Goal: Information Seeking & Learning: Learn about a topic

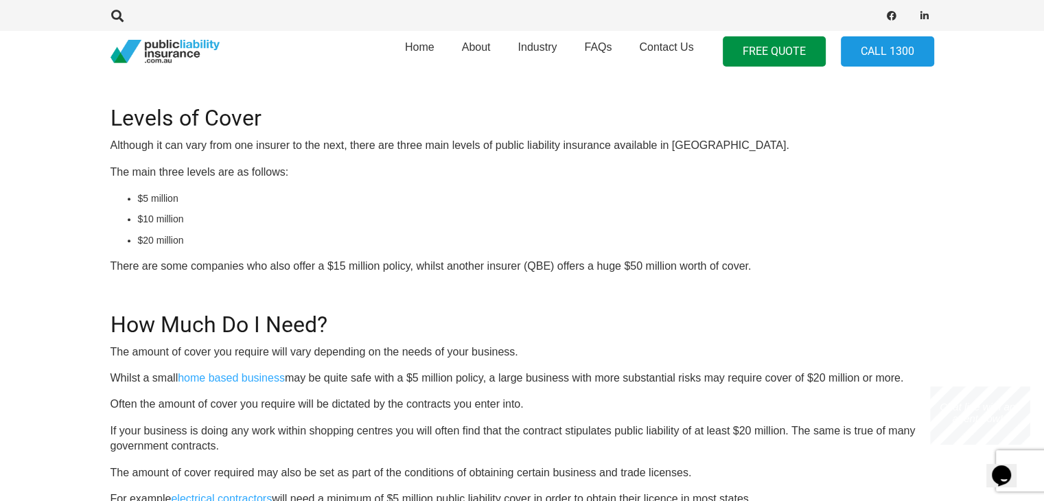
scroll to position [343, 0]
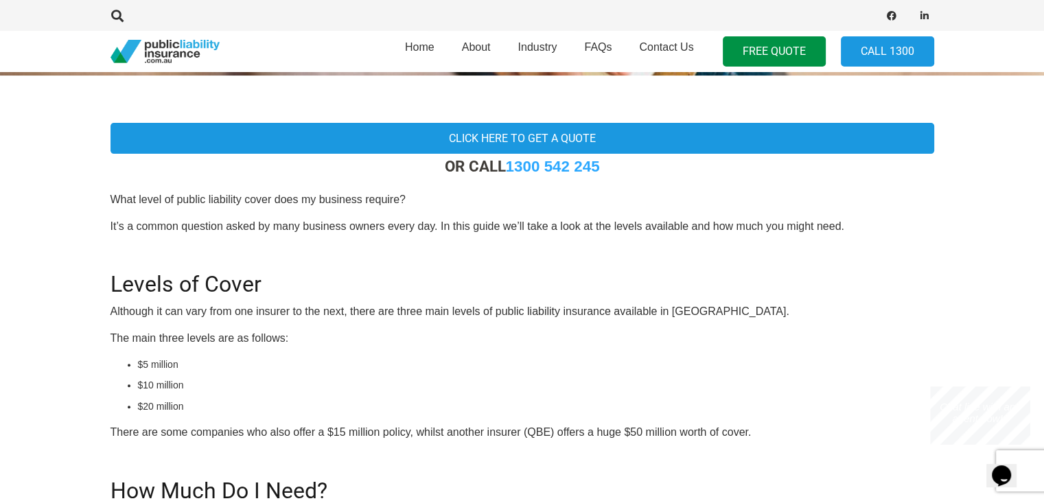
click at [915, 261] on h2 "Levels of Cover" at bounding box center [521, 276] width 823 height 43
